Goal: Check status: Check status

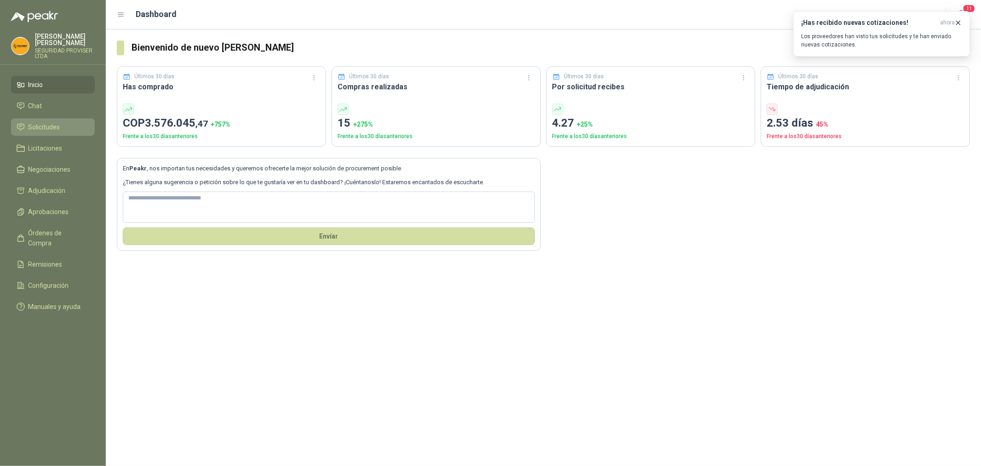
click at [48, 130] on span "Solicitudes" at bounding box center [45, 127] width 32 height 10
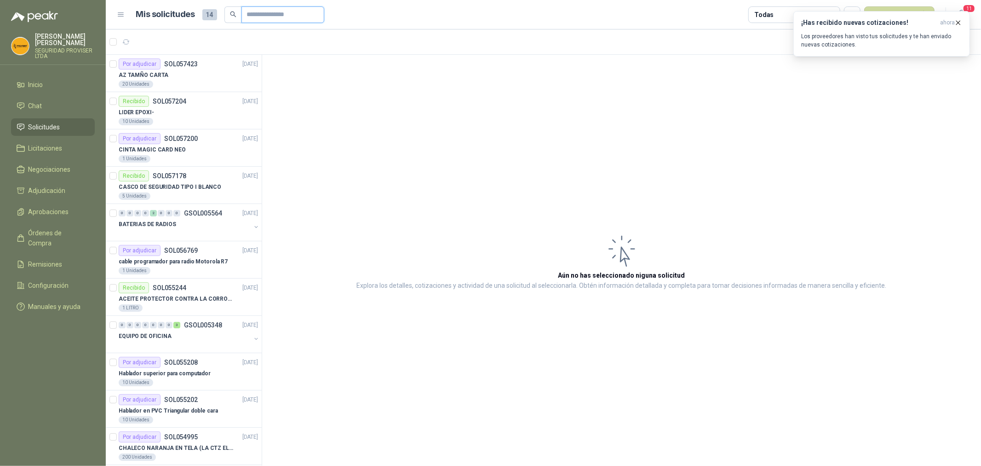
click at [254, 17] on input "text" at bounding box center [279, 15] width 64 height 16
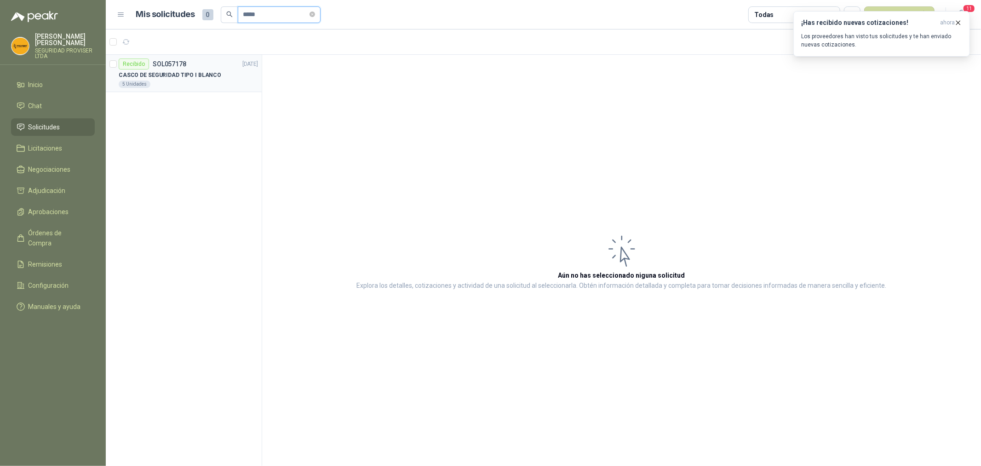
type input "*****"
click at [207, 81] on div "5 Unidades" at bounding box center [188, 84] width 139 height 7
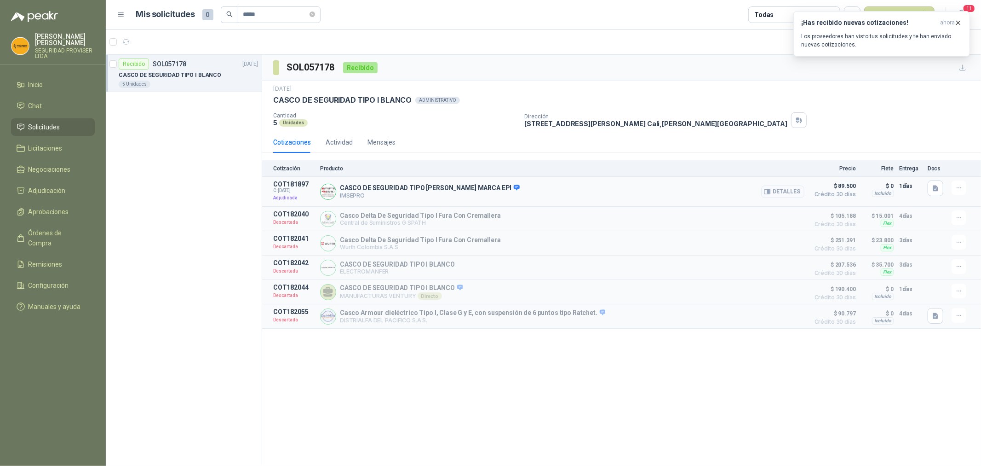
click at [782, 192] on button "Detalles" at bounding box center [782, 191] width 43 height 12
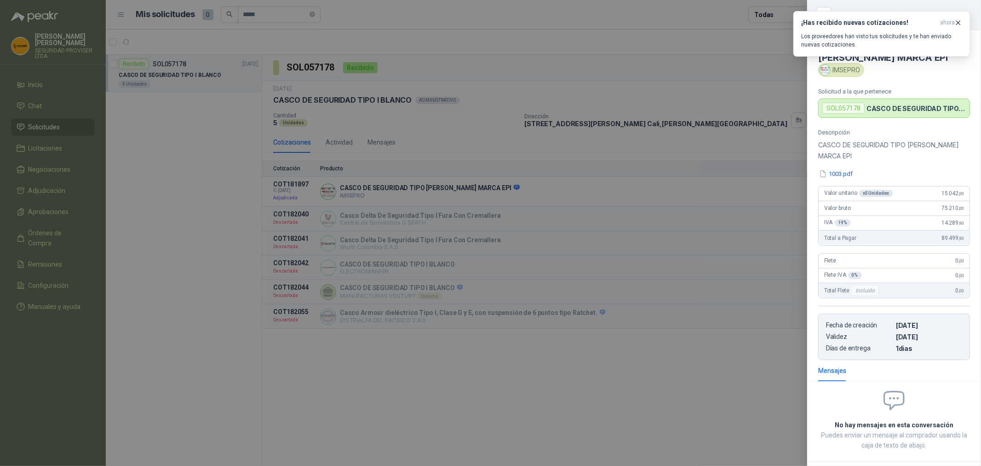
scroll to position [43, 0]
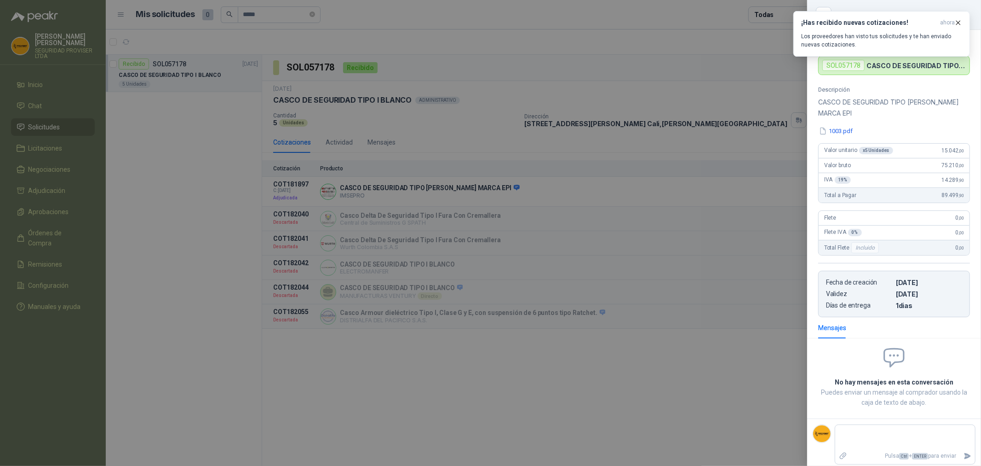
click at [626, 407] on div at bounding box center [490, 233] width 981 height 466
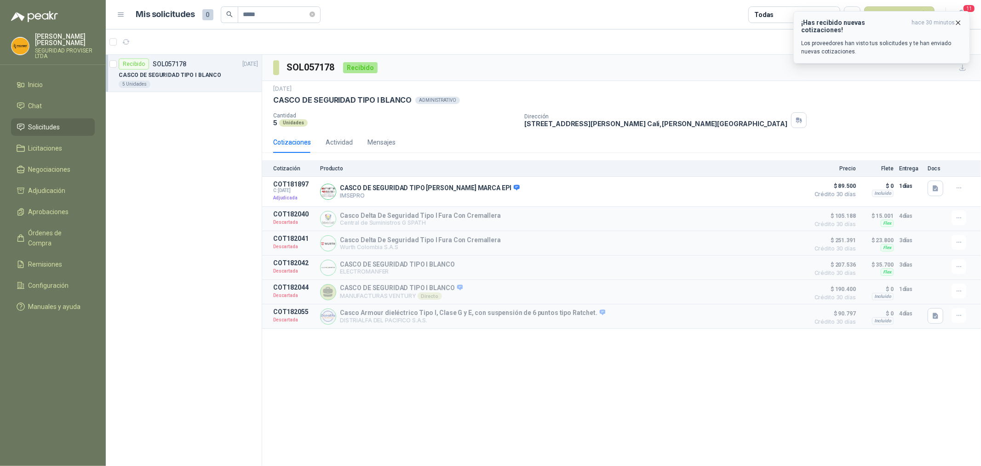
click at [962, 22] on icon "button" at bounding box center [959, 23] width 8 height 8
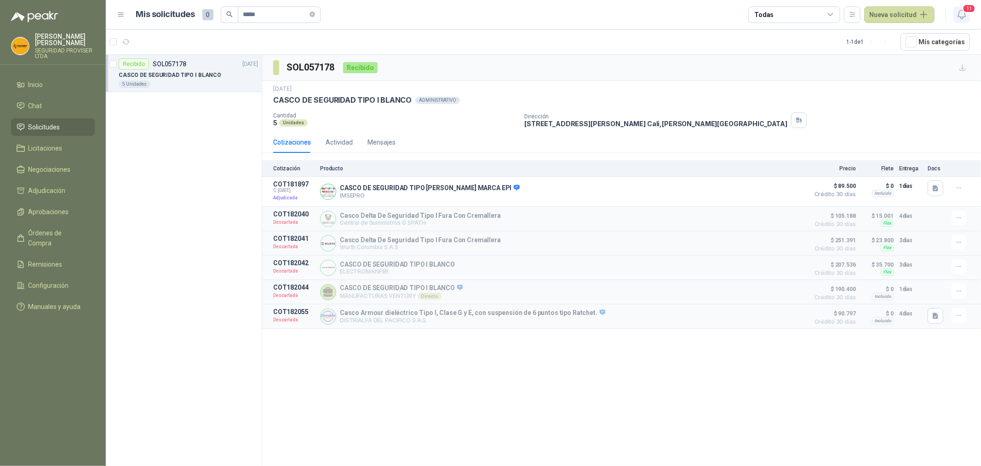
click at [964, 17] on icon "button" at bounding box center [963, 15] width 12 height 12
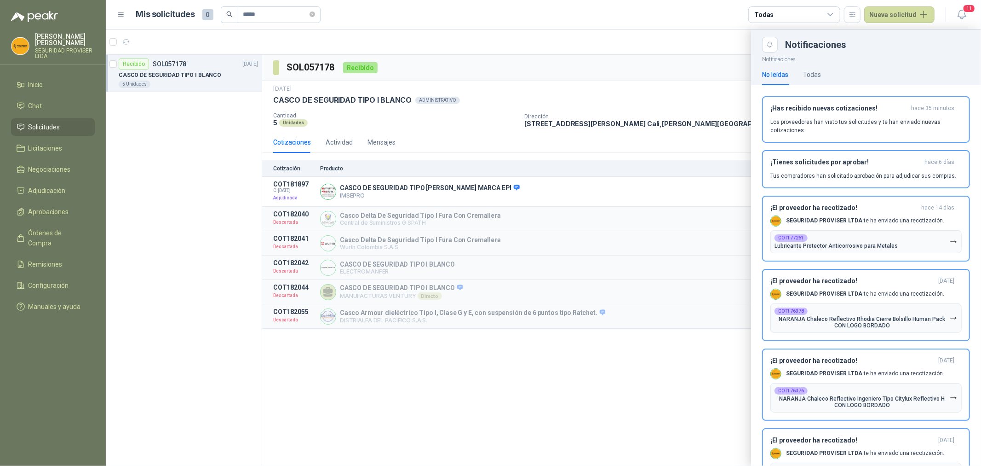
click at [53, 127] on span "Solicitudes" at bounding box center [45, 127] width 32 height 10
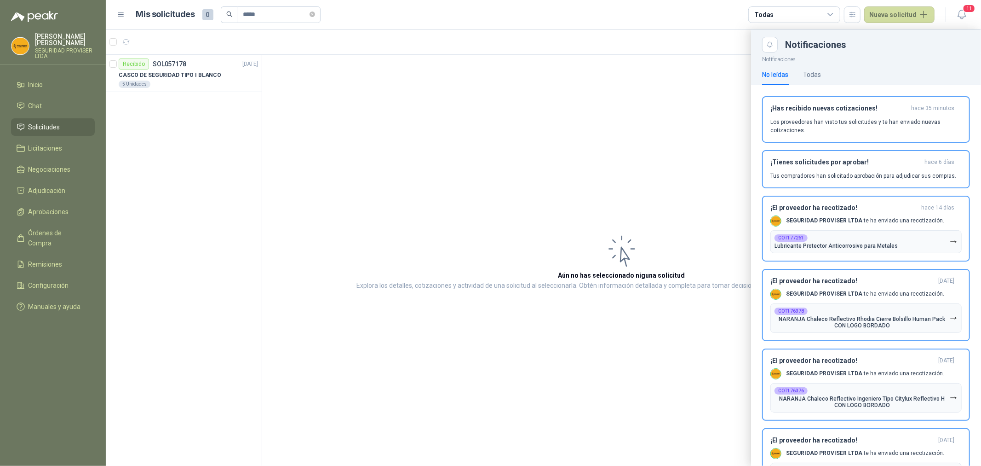
click at [186, 83] on div at bounding box center [544, 247] width 876 height 436
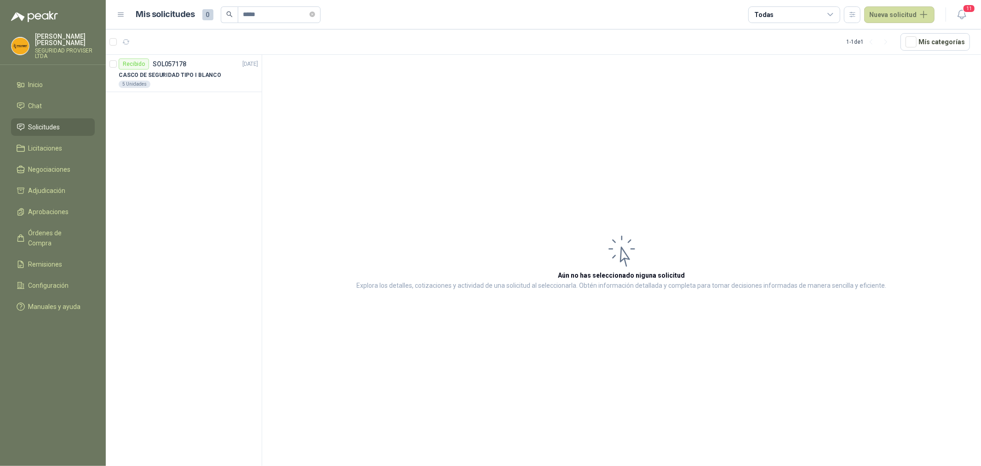
click at [40, 123] on span "Solicitudes" at bounding box center [45, 127] width 32 height 10
click at [58, 84] on li "Inicio" at bounding box center [53, 85] width 73 height 10
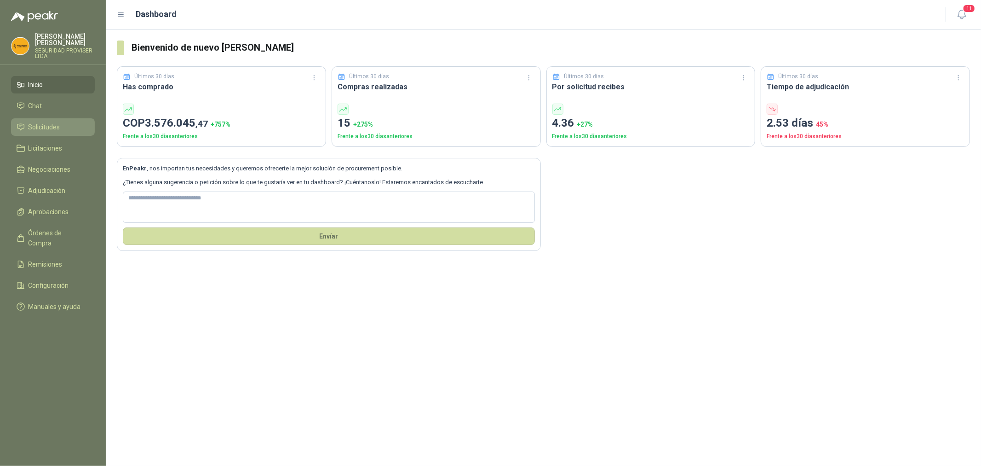
click at [53, 131] on span "Solicitudes" at bounding box center [45, 127] width 32 height 10
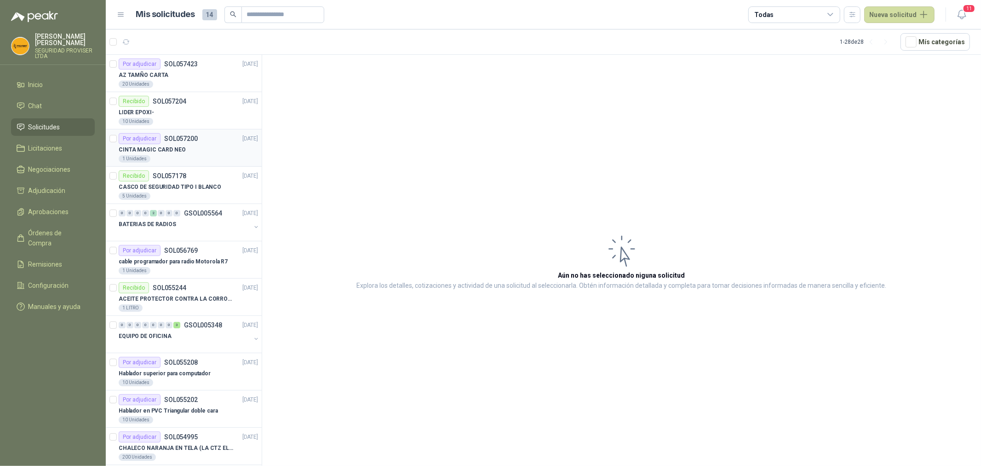
click at [225, 165] on article "Por adjudicar SOL057200 [DATE] CINTA MAGIC CARD NEO 1 Unidades" at bounding box center [184, 147] width 156 height 37
